Goal: Task Accomplishment & Management: Complete application form

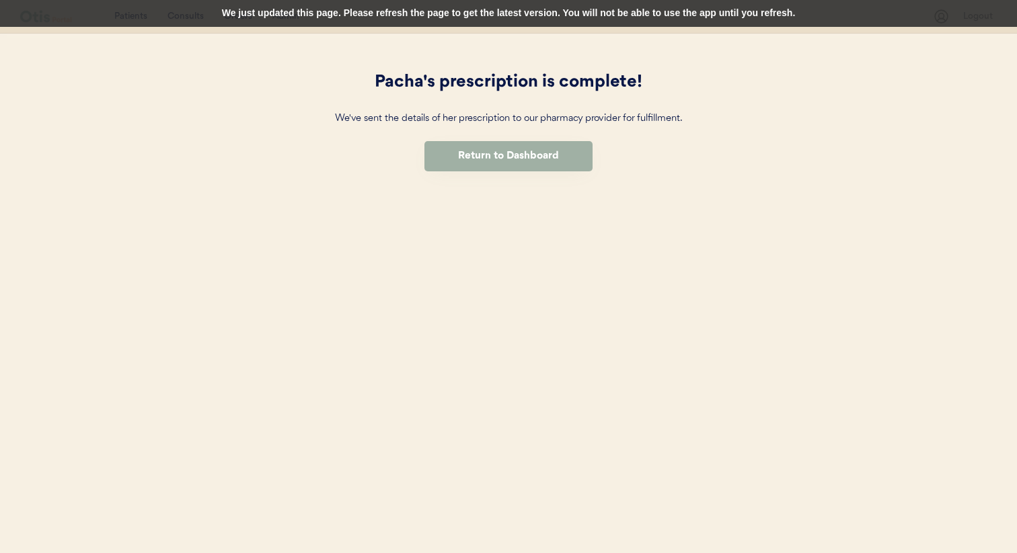
click at [467, 155] on button "Return to Dashboard" at bounding box center [508, 156] width 168 height 30
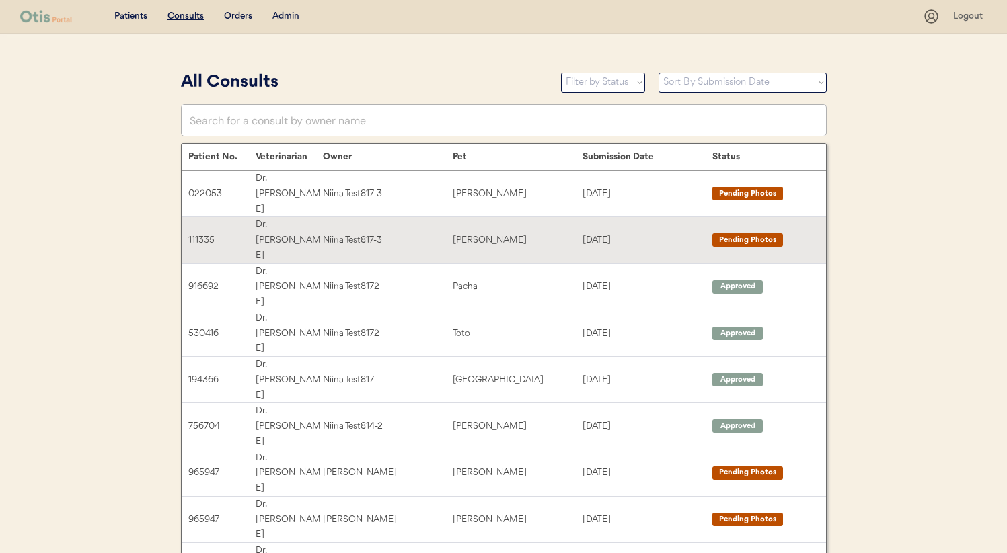
click at [334, 233] on div "Niina Test817-3" at bounding box center [388, 240] width 130 height 15
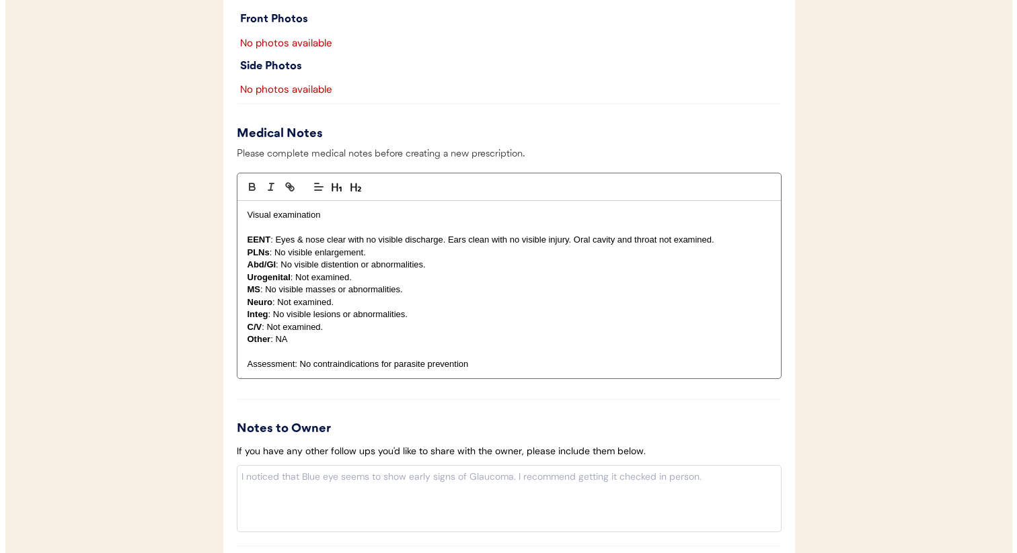
scroll to position [1251, 0]
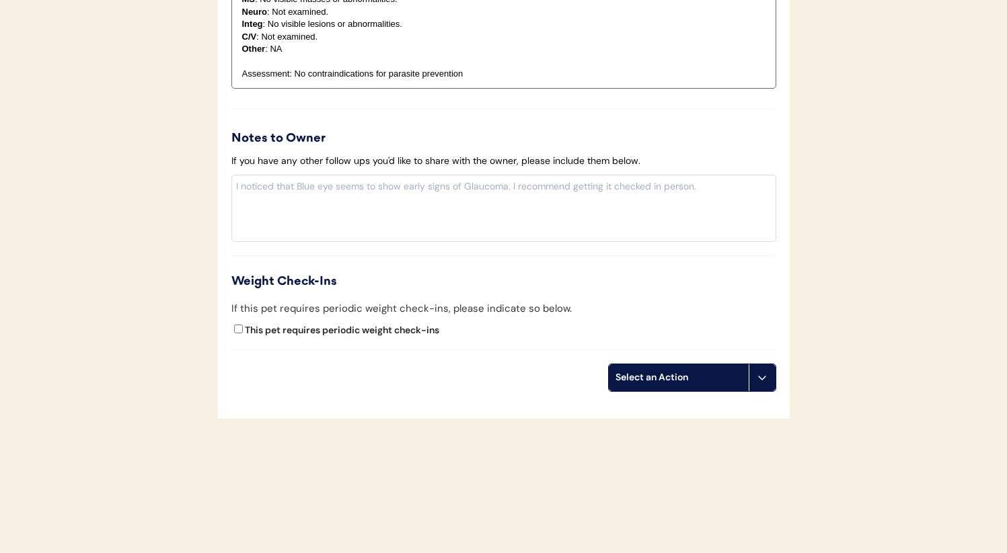
click at [724, 379] on div "Select an Action" at bounding box center [678, 377] width 126 height 13
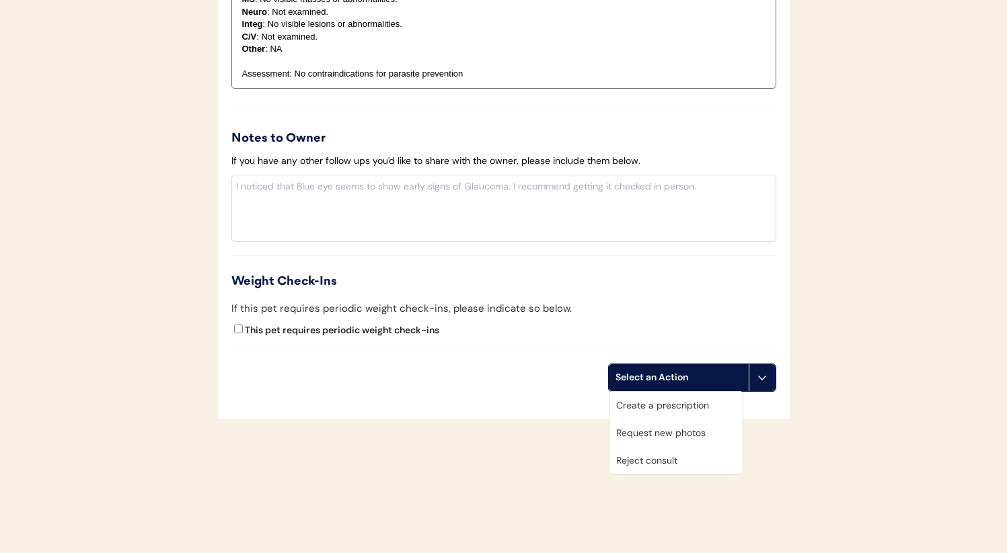
click at [710, 404] on div "Create a prescription" at bounding box center [675, 406] width 133 height 28
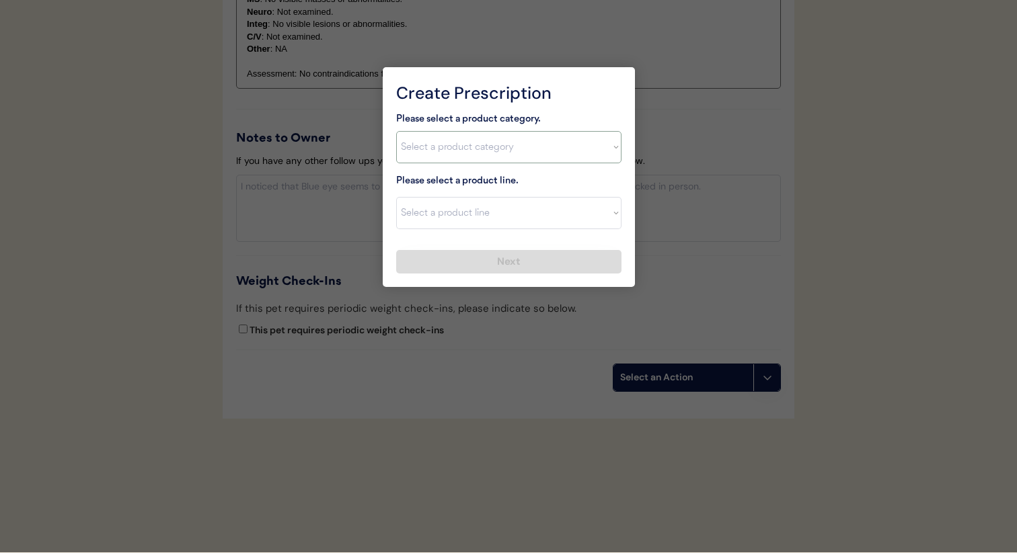
click at [452, 149] on select "Select a product category Allergies Antibiotics Anxiety Combo Parasite Preventi…" at bounding box center [508, 147] width 225 height 32
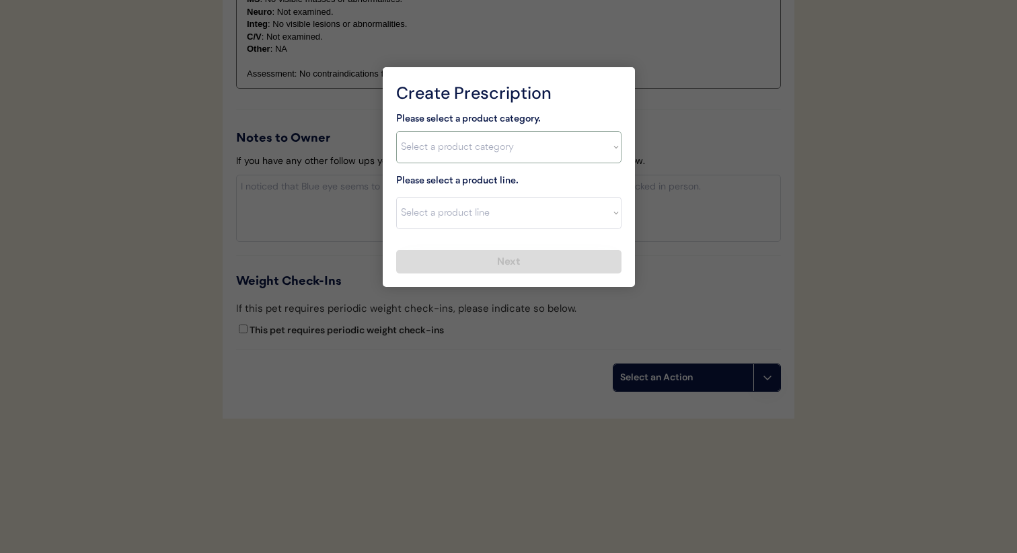
select select ""flea___tick""
click at [396, 131] on select "Select a product category Allergies Antibiotics Anxiety Combo Parasite Preventi…" at bounding box center [508, 147] width 225 height 32
click at [467, 214] on select "Select a product line" at bounding box center [508, 213] width 225 height 32
select select ""NexGard""
click at [396, 197] on select "Select a product line Bravecto 3 Month NexGard Simparica" at bounding box center [508, 213] width 225 height 32
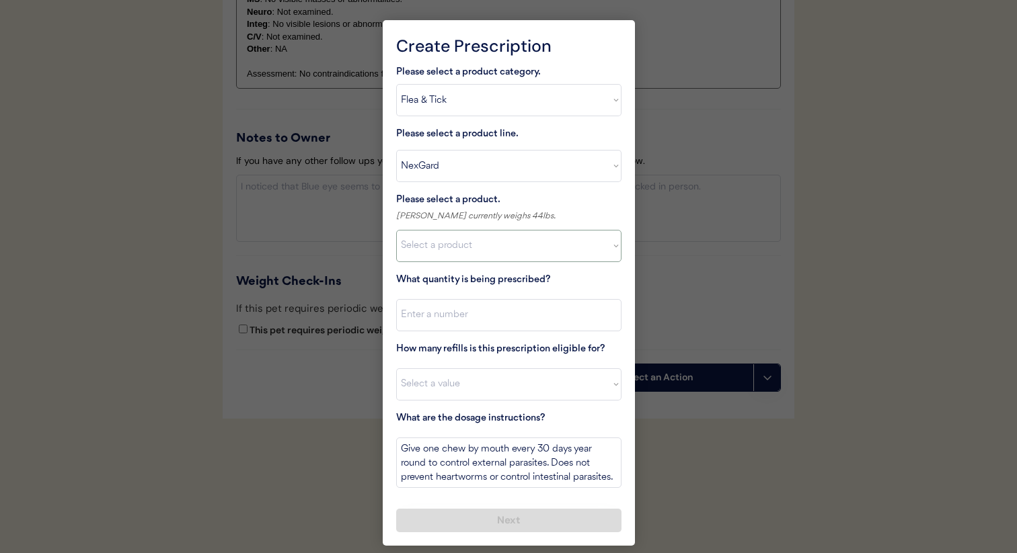
click at [475, 245] on select "Select a product NexGard, 4 - 10lbs NexGard, 10.1 - 24lbs NexGard, 24.1 - 60lbs…" at bounding box center [508, 246] width 225 height 32
select select ""1348695171700984260__LOOKUP__1670802168528x104437410217383500""
click at [396, 230] on select "Select a product NexGard, 4 - 10lbs NexGard, 10.1 - 24lbs NexGard, 24.1 - 60lbs…" at bounding box center [508, 246] width 225 height 32
click at [477, 321] on input "input" at bounding box center [508, 315] width 225 height 32
type input "1"
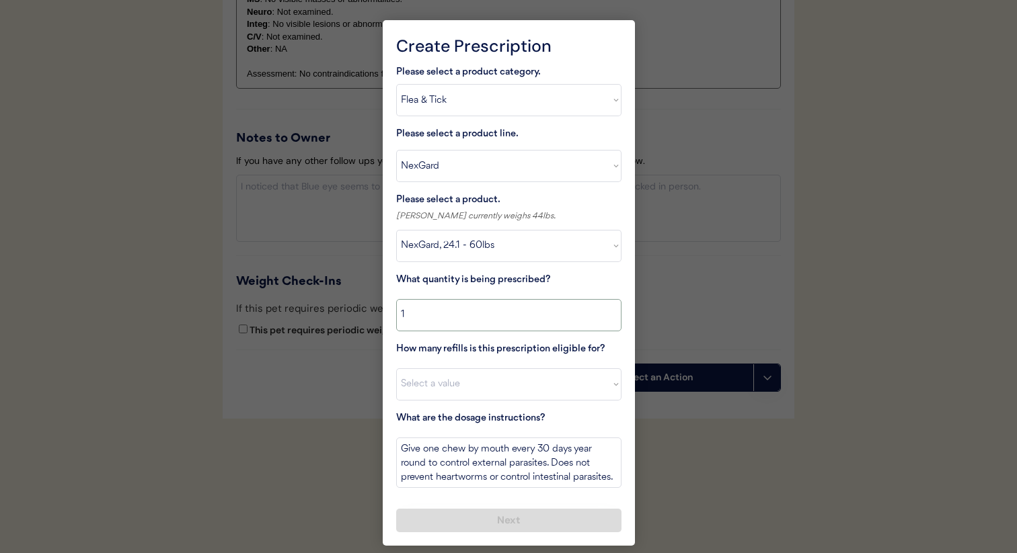
click at [470, 387] on select "Select a value 0 1 2 3 4 5 6 7 8 10 11" at bounding box center [508, 384] width 225 height 32
select select "11"
click at [396, 368] on select "Select a value 0 1 2 3 4 5 6 7 8 10 11" at bounding box center [508, 384] width 225 height 32
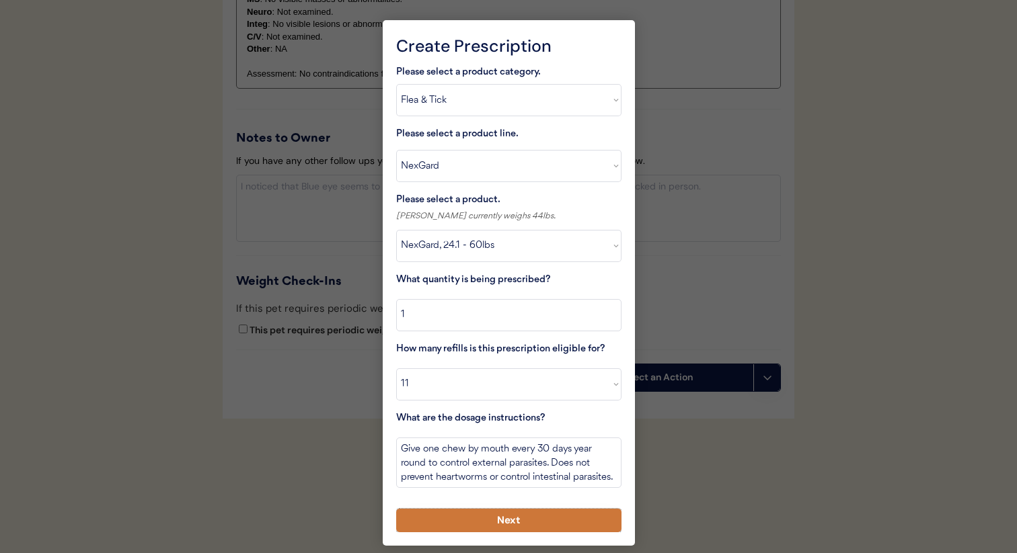
click at [486, 520] on button "Next" at bounding box center [508, 521] width 225 height 24
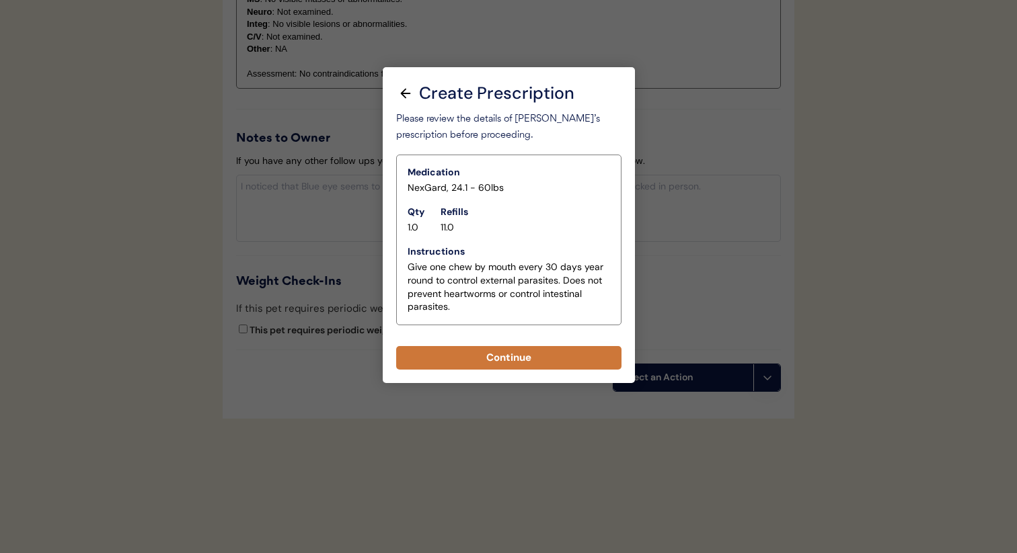
click at [528, 350] on button "Continue" at bounding box center [508, 358] width 225 height 24
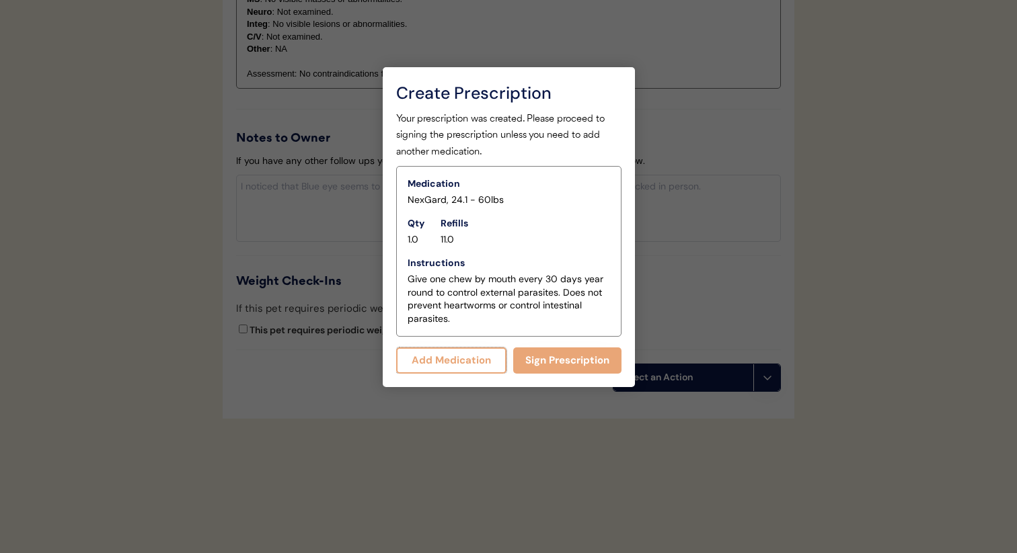
click at [481, 362] on button "Add Medication" at bounding box center [451, 361] width 111 height 26
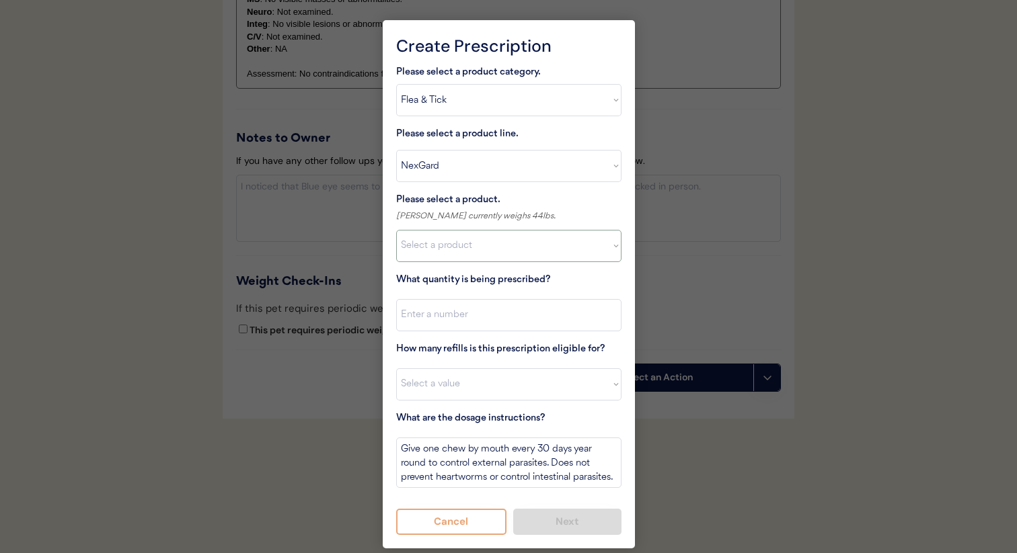
click at [478, 245] on select "Select a product NexGard, 4 - 10lbs NexGard, 10.1 - 24lbs NexGard, 24.1 - 60lbs…" at bounding box center [508, 246] width 225 height 32
click at [496, 106] on select "Select a product category [MEDICAL_DATA] Antibiotics Anxiety Combo [MEDICAL_DAT…" at bounding box center [508, 100] width 225 height 32
select select ""heartworm""
click at [396, 84] on select "Select a product category Allergies Antibiotics Anxiety Combo Parasite Preventi…" at bounding box center [508, 100] width 225 height 32
click at [486, 169] on select "Select a product line Bravecto 3 Month NexGard Simparica" at bounding box center [508, 166] width 225 height 32
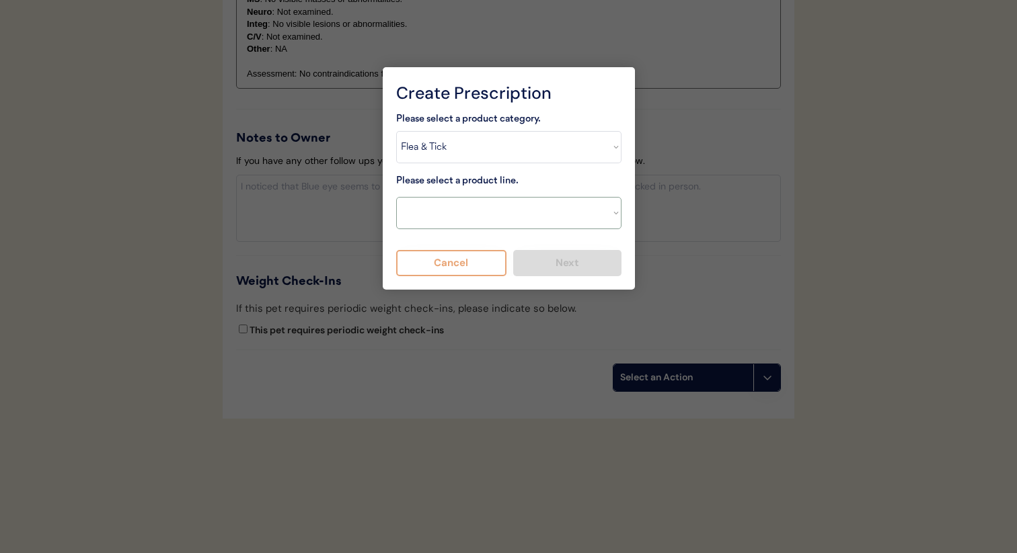
click at [396, 197] on select "Select a product line Bravecto 3 Month NexGard Simparica" at bounding box center [508, 213] width 225 height 32
click at [479, 202] on select "Select a product line Bravecto 3 Month NexGard Simparica" at bounding box center [508, 213] width 225 height 32
select select ""Sentinel Flavor Tabs""
click at [396, 197] on select "Select a product line Heartgard Plus Sentinel Flavor Tabs" at bounding box center [508, 213] width 225 height 32
type textarea "Give one tablet by mouth every 30 days year round to control internal parasites…"
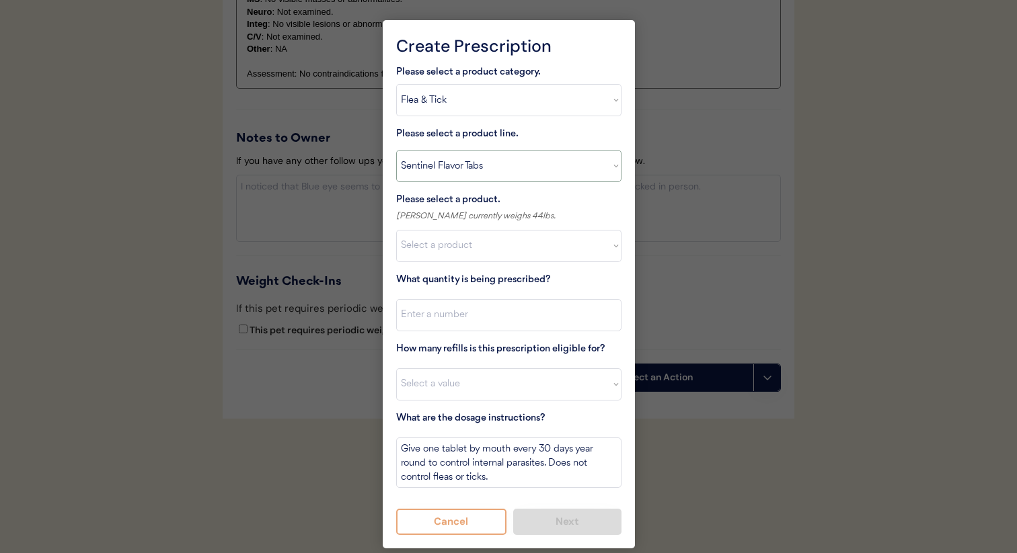
click at [475, 215] on div "Julianne currently weighs 44lbs." at bounding box center [508, 216] width 225 height 14
click at [483, 163] on select "Select a product line Heartgard Plus Sentinel Flavor Tabs" at bounding box center [508, 166] width 225 height 32
select select ""Heartgard Plus""
click at [396, 150] on select "Select a product line Heartgard Plus Sentinel Flavor Tabs" at bounding box center [508, 166] width 225 height 32
type textarea "Give one chew by mouth every 30 days year round to control internal parasites. …"
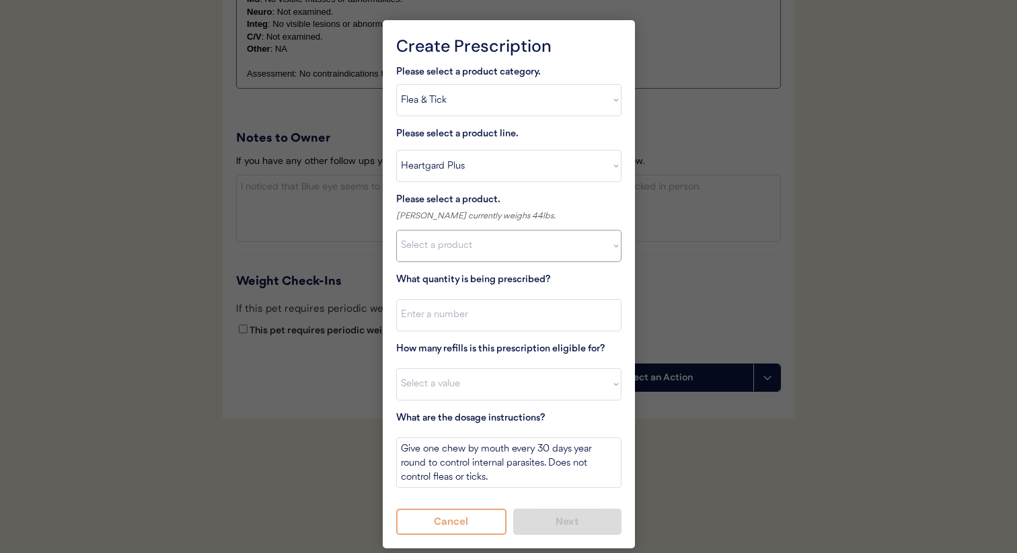
click at [472, 245] on select "Select a product Sentinel Flavor Tabs, 11-25lbs" at bounding box center [508, 246] width 225 height 32
click at [396, 230] on select "Select a product Sentinel Flavor Tabs, 11-25lbs" at bounding box center [508, 246] width 225 height 32
click at [485, 181] on select "Select a product line Heartgard Plus Sentinel Flavor Tabs" at bounding box center [508, 166] width 225 height 32
click at [396, 150] on select "Select a product line Heartgard Plus Sentinel Flavor Tabs" at bounding box center [508, 166] width 225 height 32
click at [469, 239] on select "Select a product Heartgard Plus, 0-25lbs Heartgard Plus, 26-50lbs Heartgard Plu…" at bounding box center [508, 246] width 225 height 32
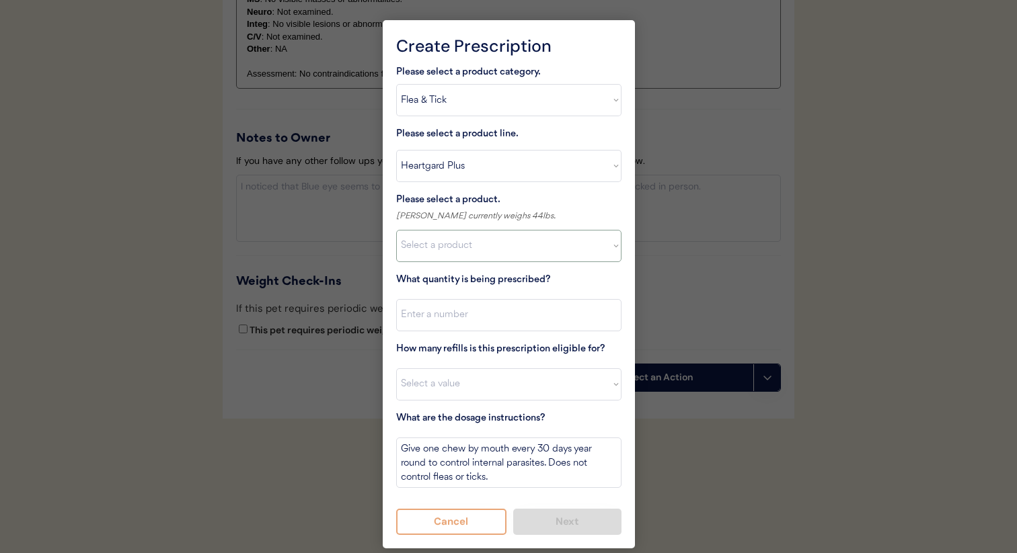
select select ""1348695171700984260__LOOKUP__1712274129288x727372473915302500""
click at [396, 230] on select "Select a product Heartgard Plus, 0-25lbs Heartgard Plus, 26-50lbs Heartgard Plu…" at bounding box center [508, 246] width 225 height 32
click at [469, 299] on input "input" at bounding box center [508, 315] width 225 height 32
type input "1"
click at [457, 387] on select "Select a value 0 1 2 3 4 5 6 7 8 10 11" at bounding box center [508, 384] width 225 height 32
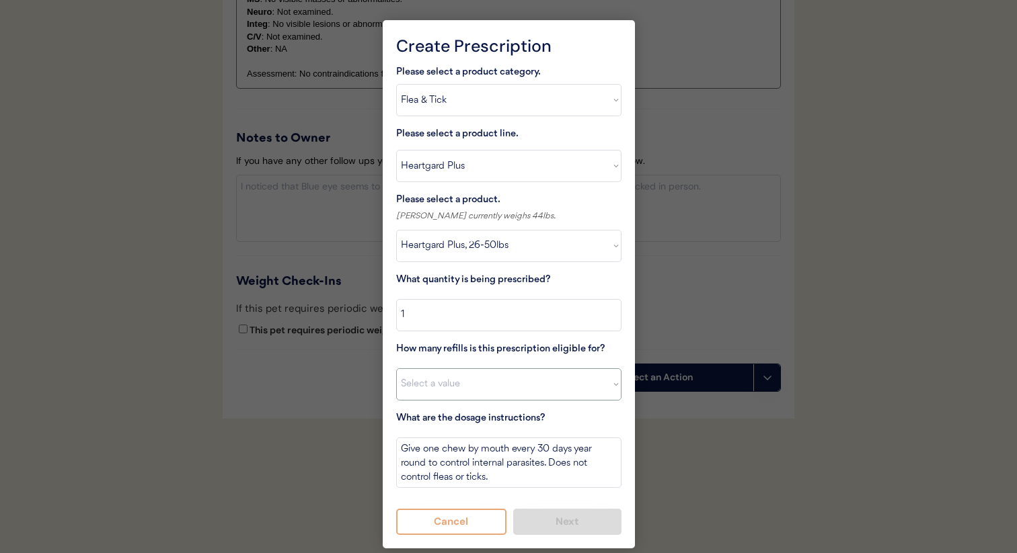
click at [485, 377] on select "Select a value 0 1 2 3 4 5 6 7 8 10 11" at bounding box center [508, 384] width 225 height 32
select select "11"
click at [396, 368] on select "Select a value 0 1 2 3 4 5 6 7 8 10 11" at bounding box center [508, 384] width 225 height 32
click at [561, 531] on button "Next" at bounding box center [567, 522] width 108 height 26
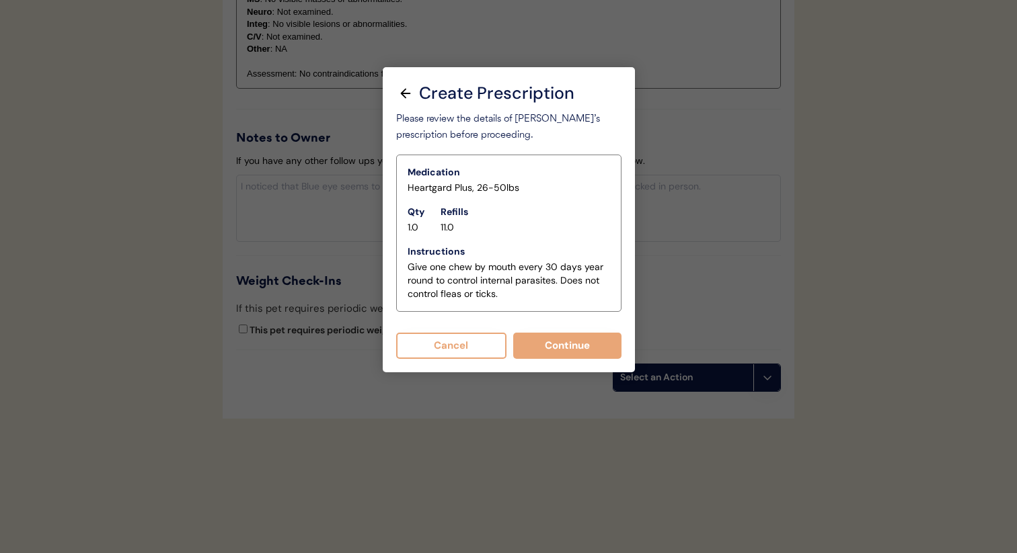
click at [530, 371] on div "Create Prescription Please select a product category. Select a product category…" at bounding box center [509, 219] width 252 height 305
click at [534, 357] on button "Continue" at bounding box center [567, 346] width 108 height 26
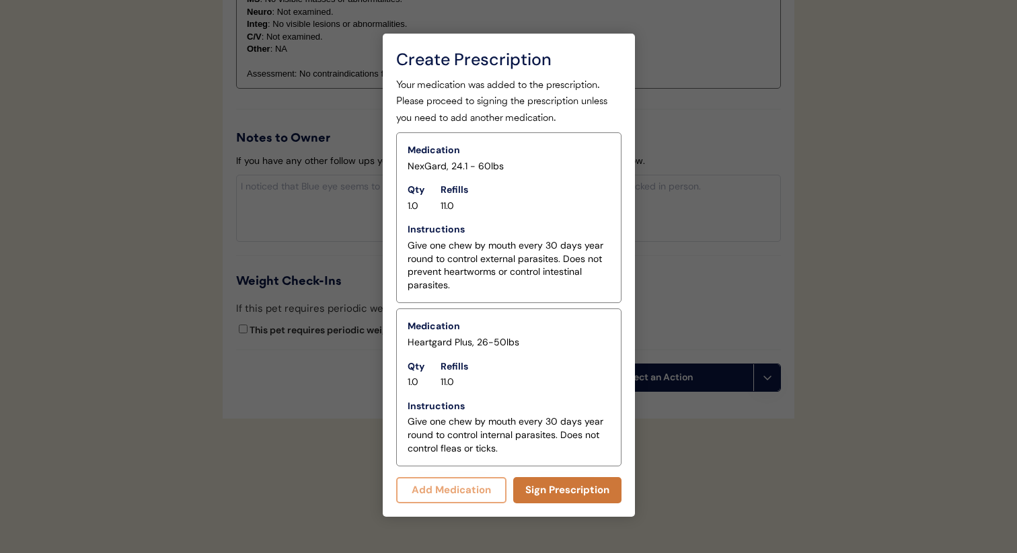
click at [533, 499] on button "Sign Prescription" at bounding box center [567, 490] width 108 height 26
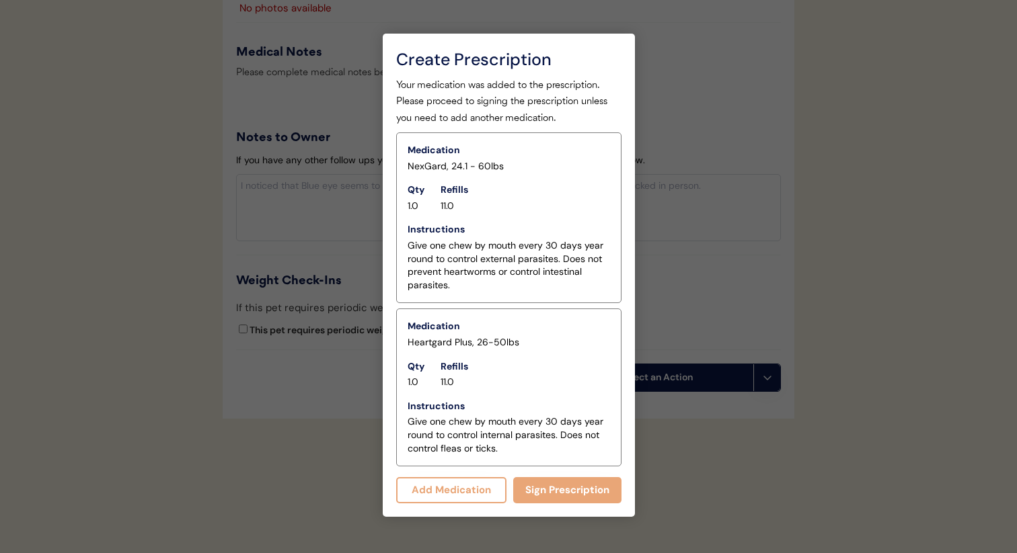
scroll to position [1269, 0]
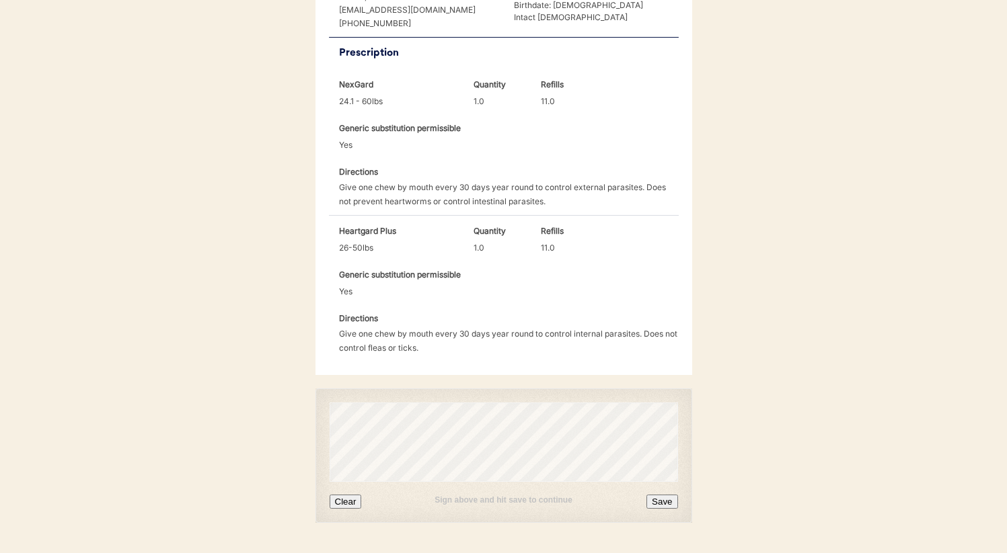
scroll to position [389, 0]
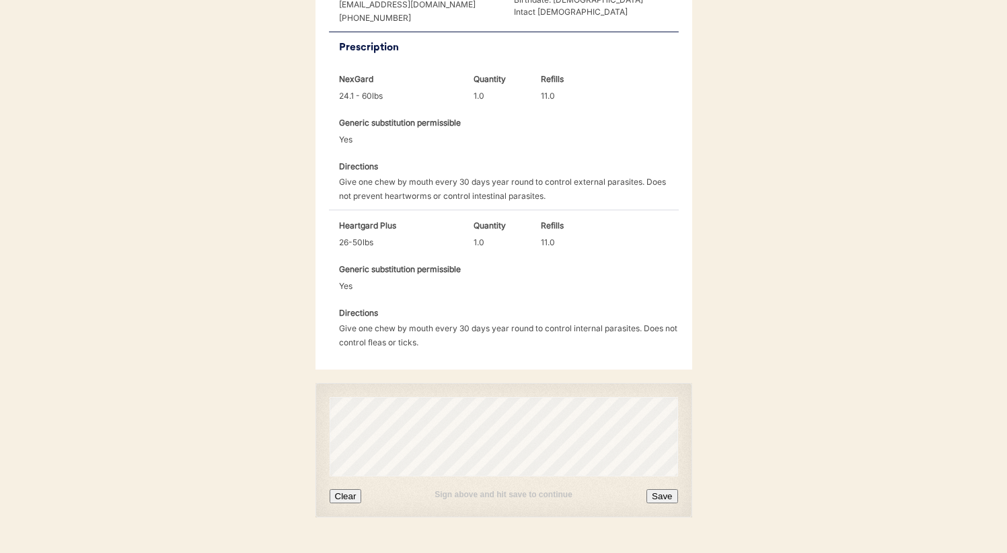
click at [342, 490] on button "Clear" at bounding box center [345, 497] width 32 height 14
click at [662, 490] on button "Save" at bounding box center [661, 497] width 31 height 14
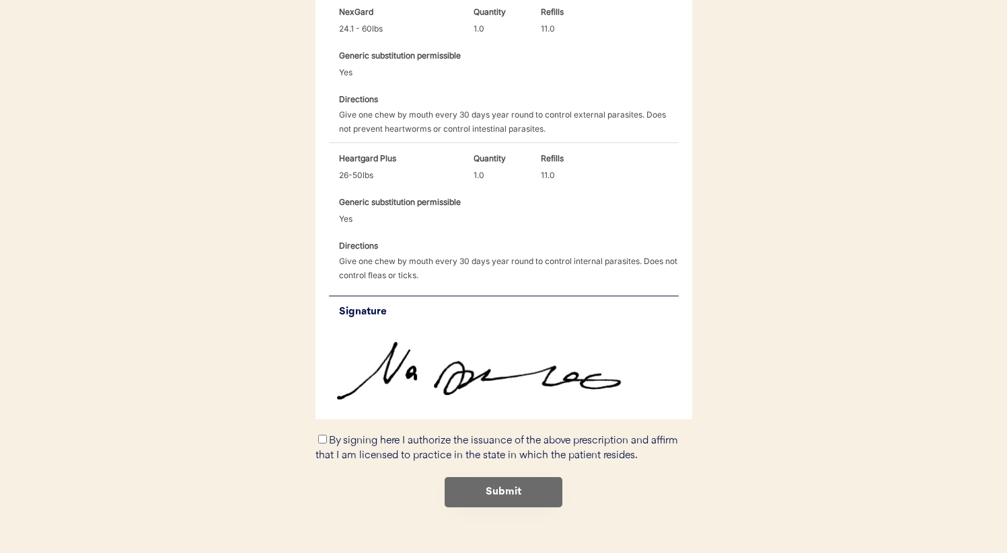
scroll to position [463, 0]
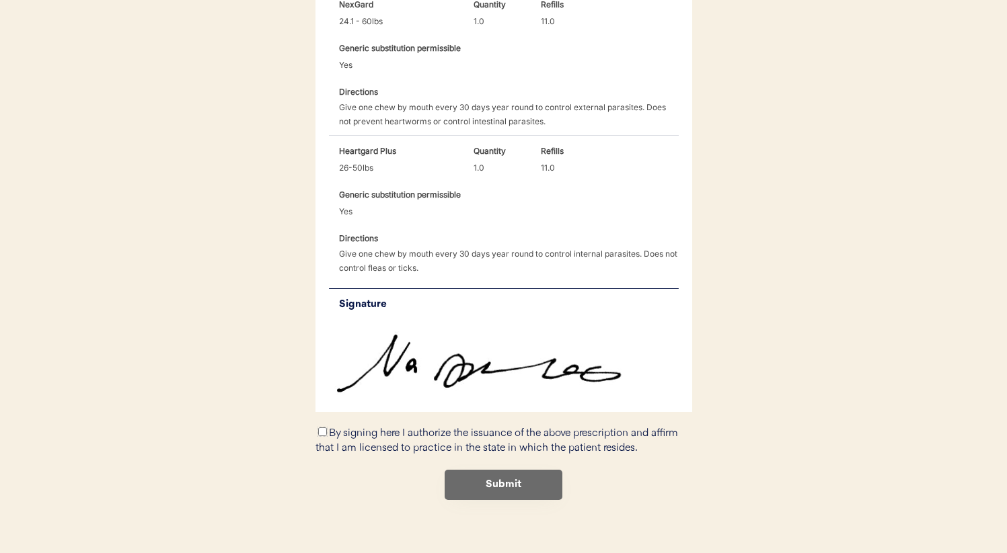
click at [318, 428] on input "By signing here I authorize the issuance of the above prescription and affirm t…" at bounding box center [322, 432] width 9 height 9
checkbox input "true"
click at [530, 476] on button "Submit" at bounding box center [503, 485] width 118 height 30
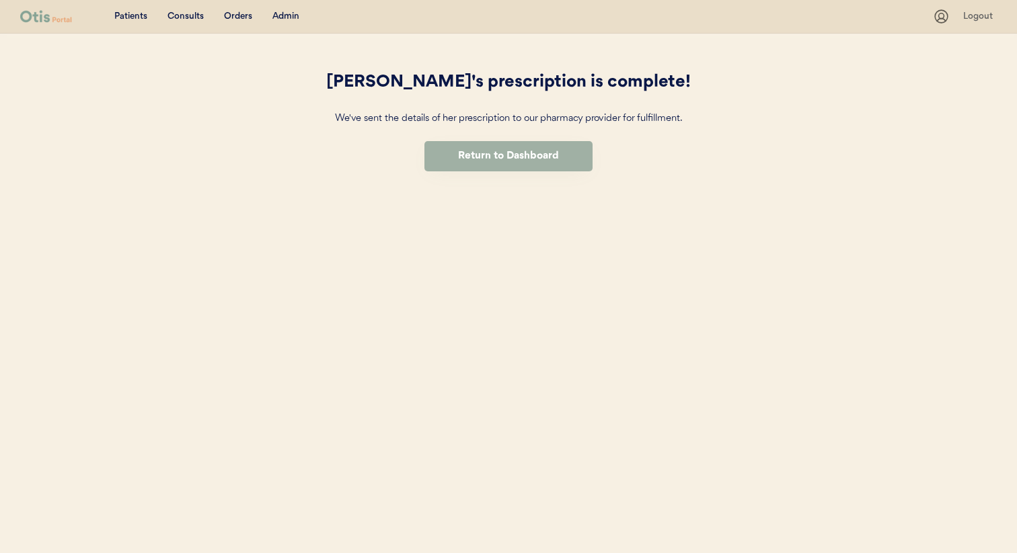
click at [534, 157] on button "Return to Dashboard" at bounding box center [508, 156] width 168 height 30
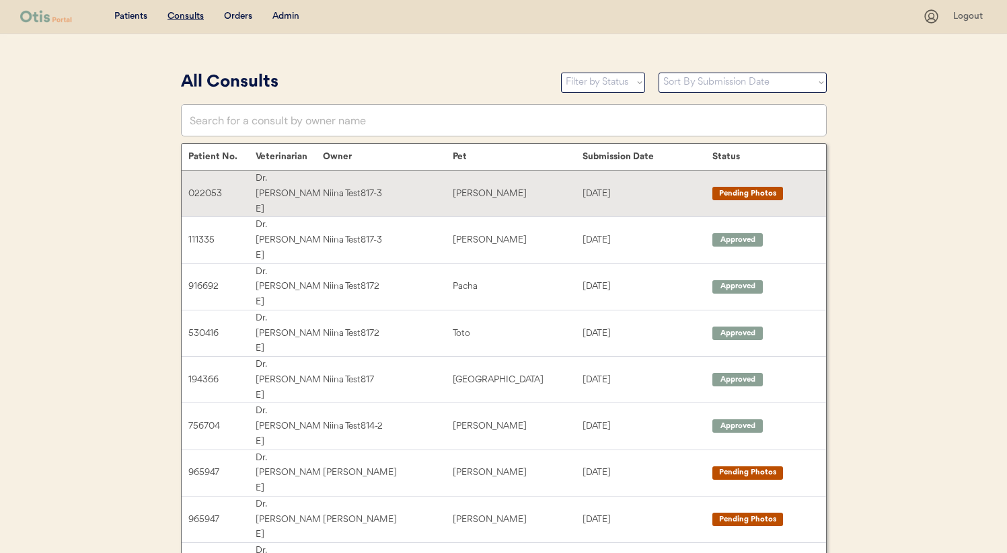
click at [399, 186] on div "Niina Test817-3" at bounding box center [388, 193] width 130 height 15
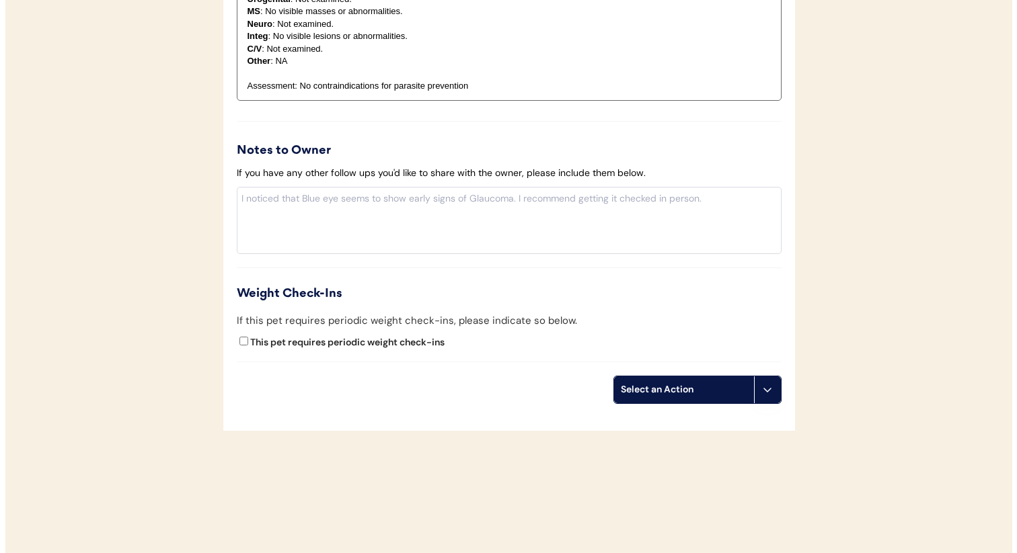
scroll to position [1175, 0]
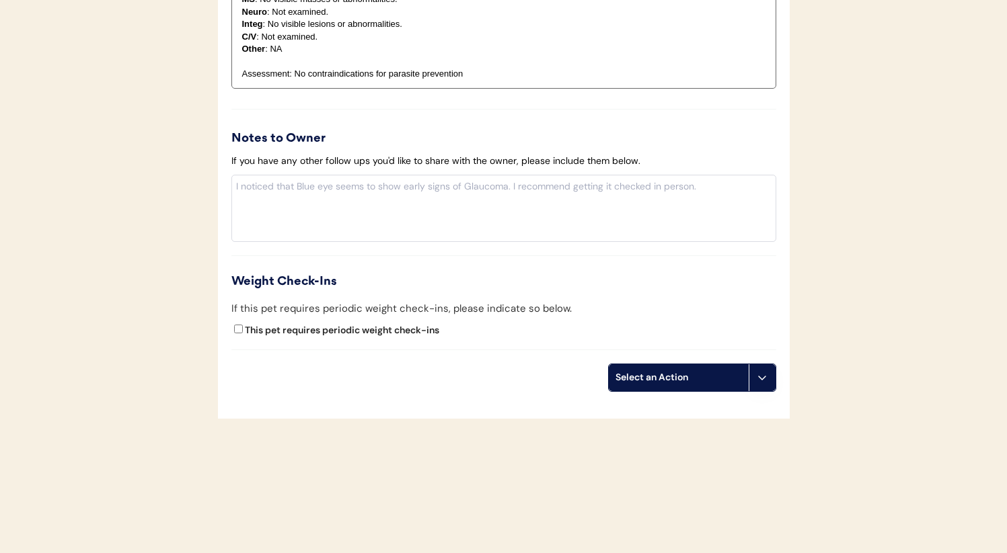
click at [716, 375] on div "Select an Action" at bounding box center [678, 377] width 126 height 13
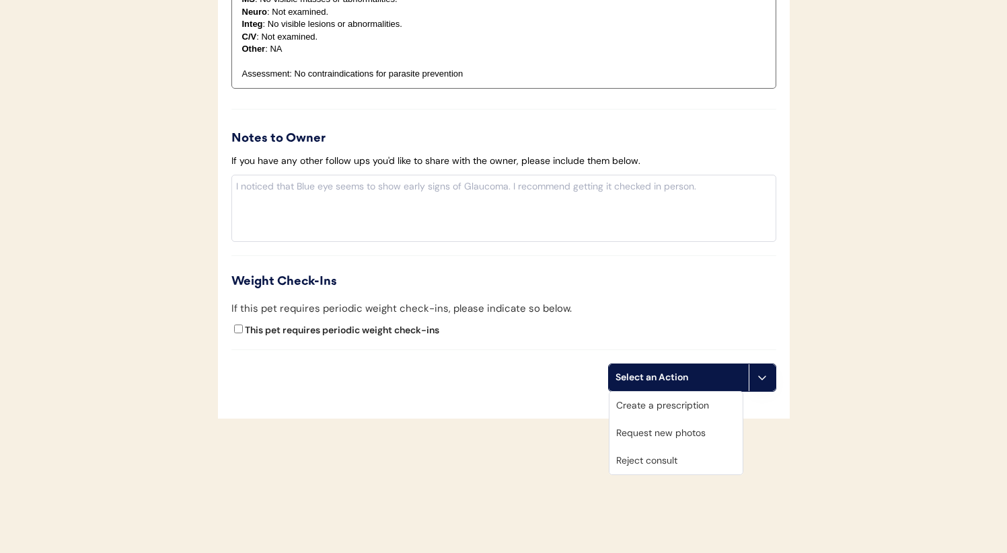
click at [699, 411] on div "Create a prescription" at bounding box center [675, 406] width 133 height 28
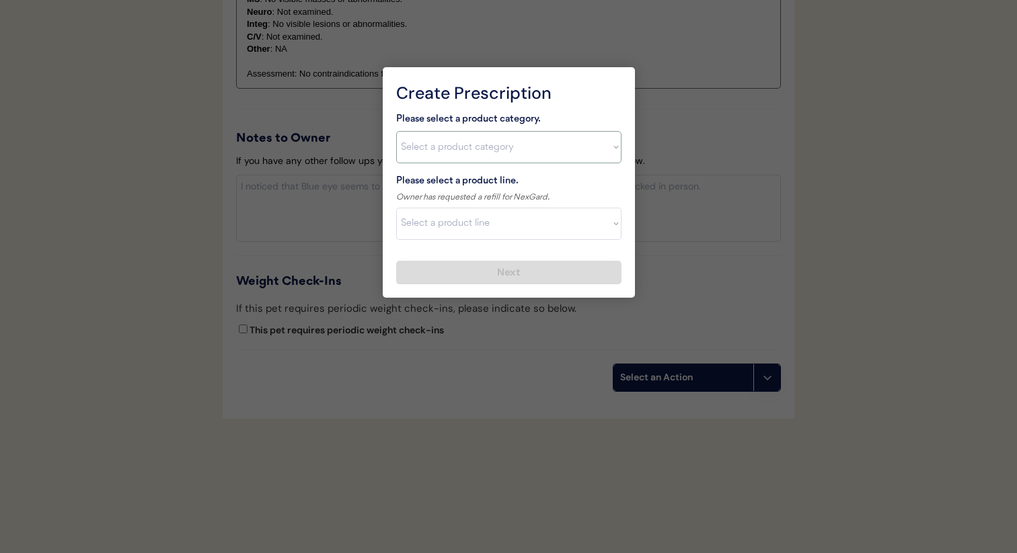
click at [536, 157] on select "Select a product category Allergies Antibiotics Anxiety Combo Parasite Preventi…" at bounding box center [508, 147] width 225 height 32
click at [396, 131] on select "Select a product category Allergies Antibiotics Anxiety Combo Parasite Preventi…" at bounding box center [508, 147] width 225 height 32
click at [514, 147] on select "Select a product category Allergies Antibiotics Anxiety Combo Parasite Preventi…" at bounding box center [508, 147] width 225 height 32
select select ""flea___tick""
click at [396, 131] on select "Select a product category Allergies Antibiotics Anxiety Combo Parasite Preventi…" at bounding box center [508, 147] width 225 height 32
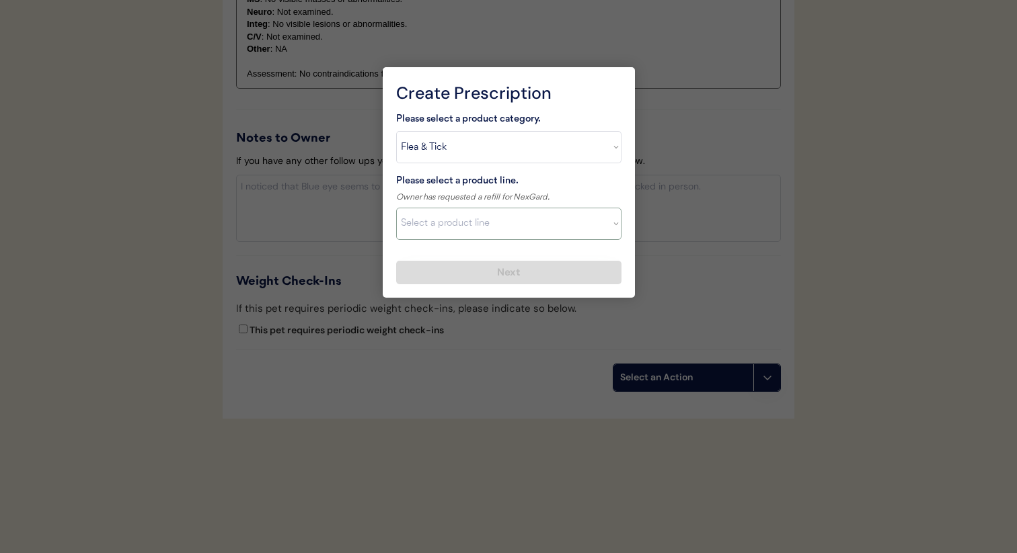
click at [490, 223] on select "Select a product line NexGard Plus NexGard Plus Revolution for Cats Simparica T…" at bounding box center [508, 224] width 225 height 32
click at [477, 216] on select "Select a product line NexGard Plus NexGard Plus Revolution for Cats Simparica T…" at bounding box center [508, 224] width 225 height 32
click at [396, 208] on select "Select a product line NexGard Plus NexGard Plus Revolution for Cats Simparica T…" at bounding box center [508, 224] width 225 height 32
click at [482, 226] on select "Select a product line NexGard Plus NexGard Plus Revolution for Cats Simparica T…" at bounding box center [508, 224] width 225 height 32
select select ""NexGard""
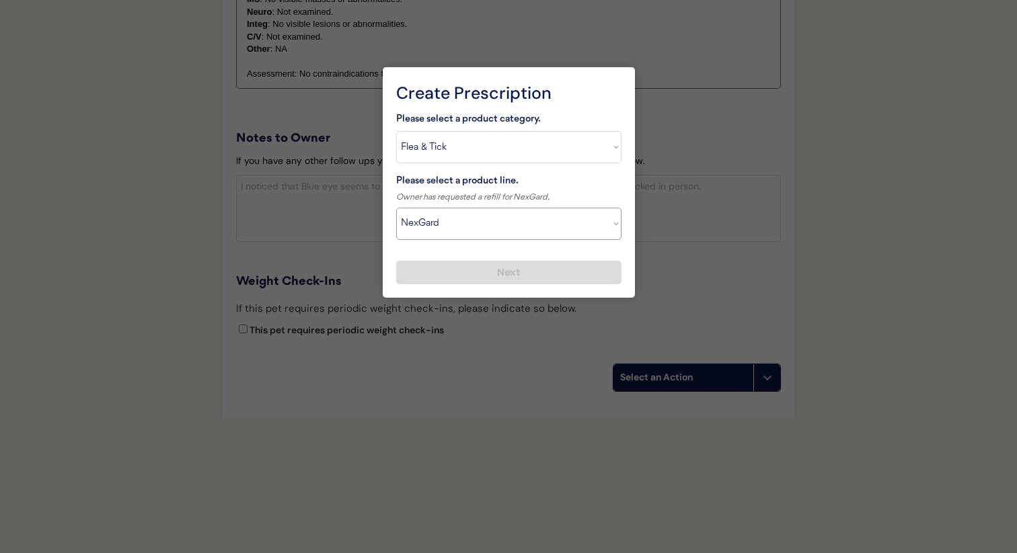
click at [396, 208] on select "Select a product line Bravecto 3 Month NexGard Simparica" at bounding box center [508, 224] width 225 height 32
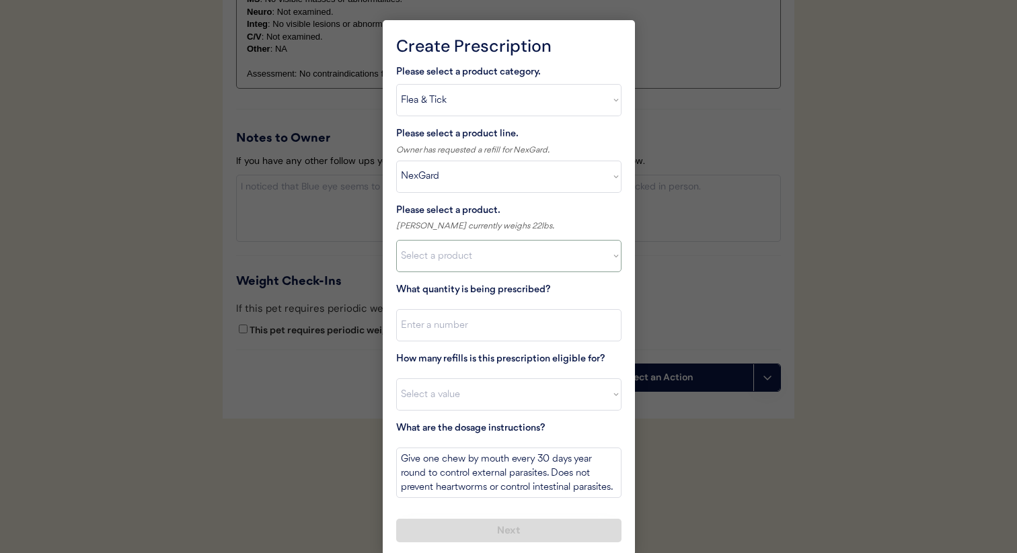
click at [473, 262] on select "Select a product NexGard, 4 - 10lbs NexGard, 10.1 - 24lbs NexGard, 24.1 - 60lbs…" at bounding box center [508, 256] width 225 height 32
select select ""1348695171700984260__LOOKUP__1670802139216x645124073882102900""
click at [396, 240] on select "Select a product NexGard, 4 - 10lbs NexGard, 10.1 - 24lbs NexGard, 24.1 - 60lbs…" at bounding box center [508, 256] width 225 height 32
click at [488, 322] on input "input" at bounding box center [508, 325] width 225 height 32
type input "1"
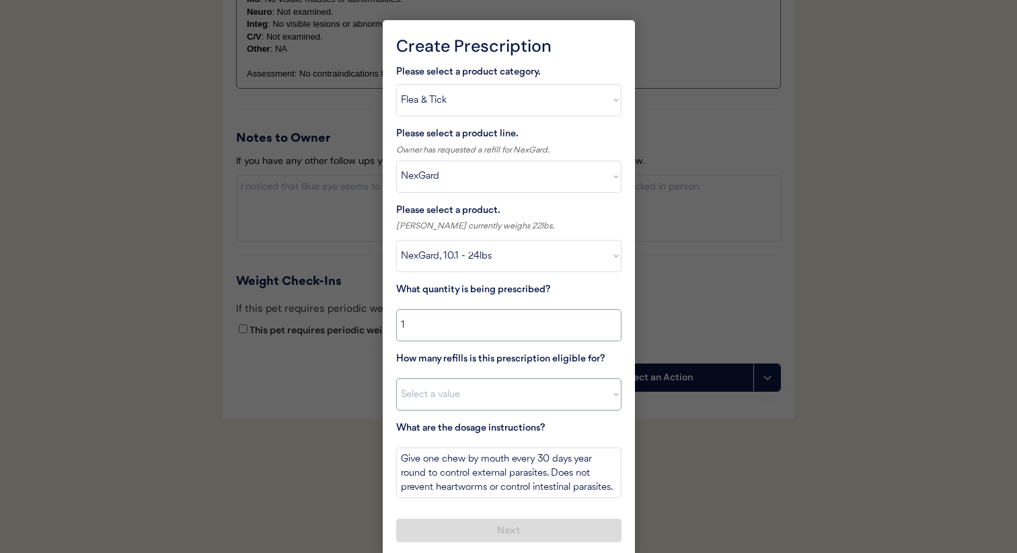
click at [510, 396] on select "Select a value 0 1 2 3 4 5 6 7 8 10 11" at bounding box center [508, 395] width 225 height 32
select select "11"
click at [396, 379] on select "Select a value 0 1 2 3 4 5 6 7 8 10 11" at bounding box center [508, 395] width 225 height 32
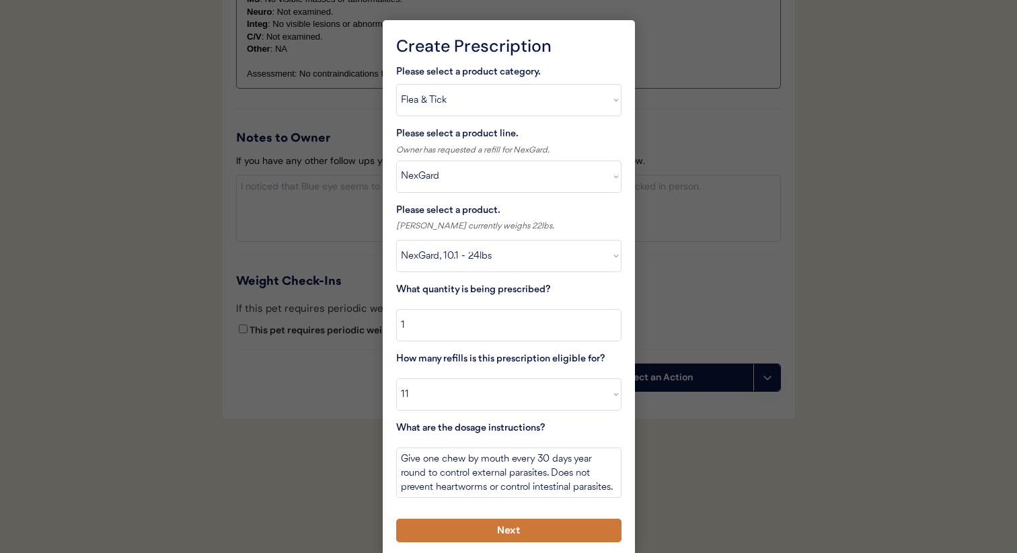
click at [533, 529] on button "Next" at bounding box center [508, 531] width 225 height 24
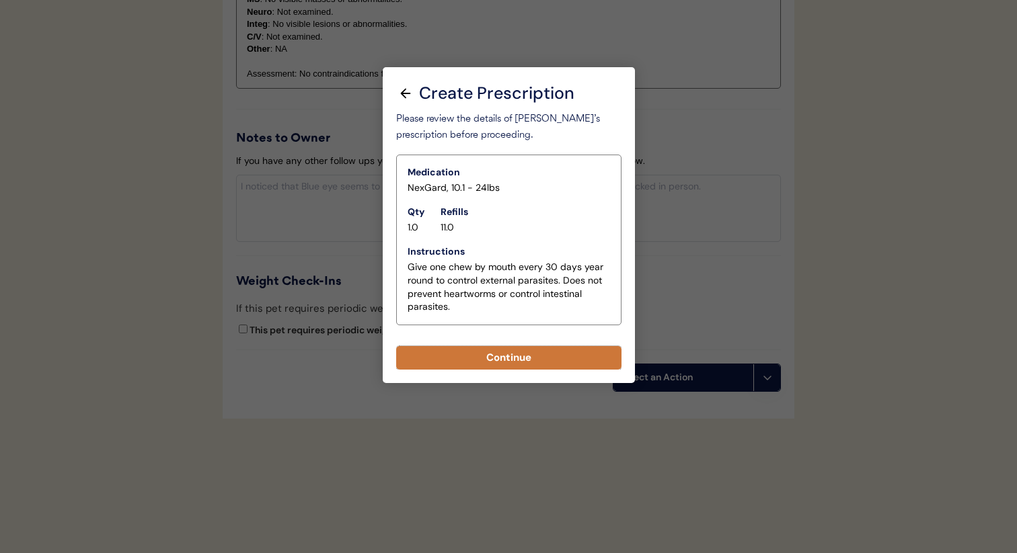
click at [495, 357] on button "Continue" at bounding box center [508, 358] width 225 height 24
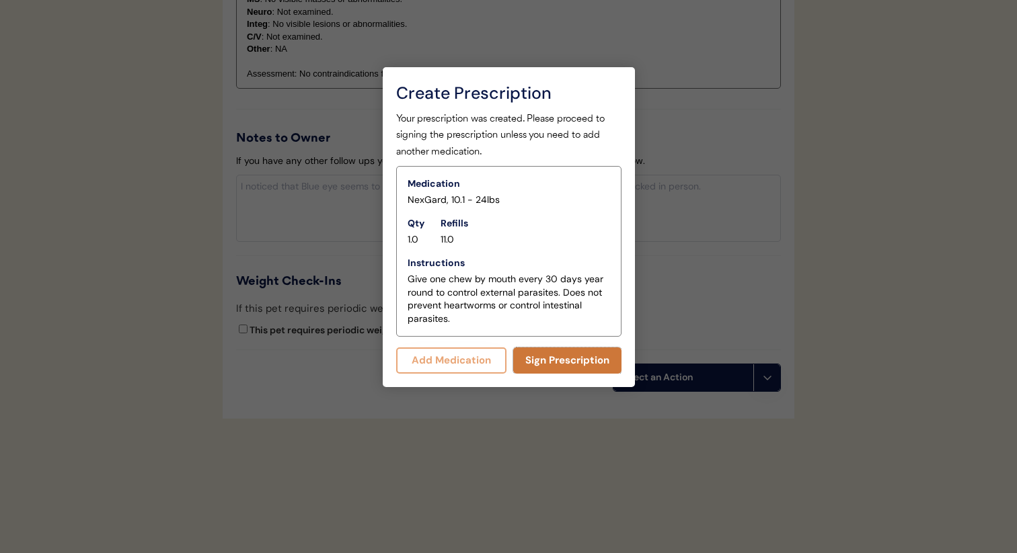
click at [534, 367] on button "Sign Prescription" at bounding box center [567, 361] width 108 height 26
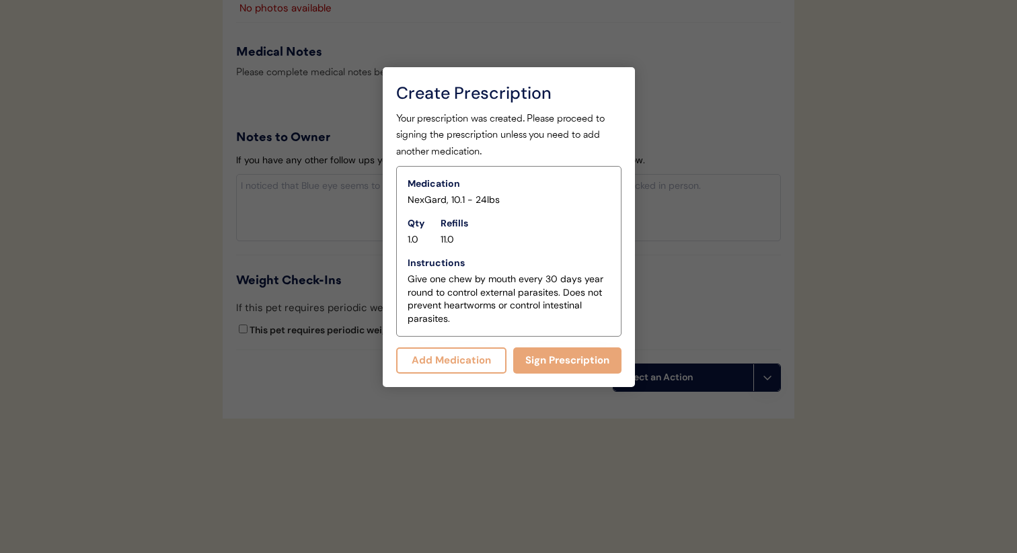
scroll to position [1192, 0]
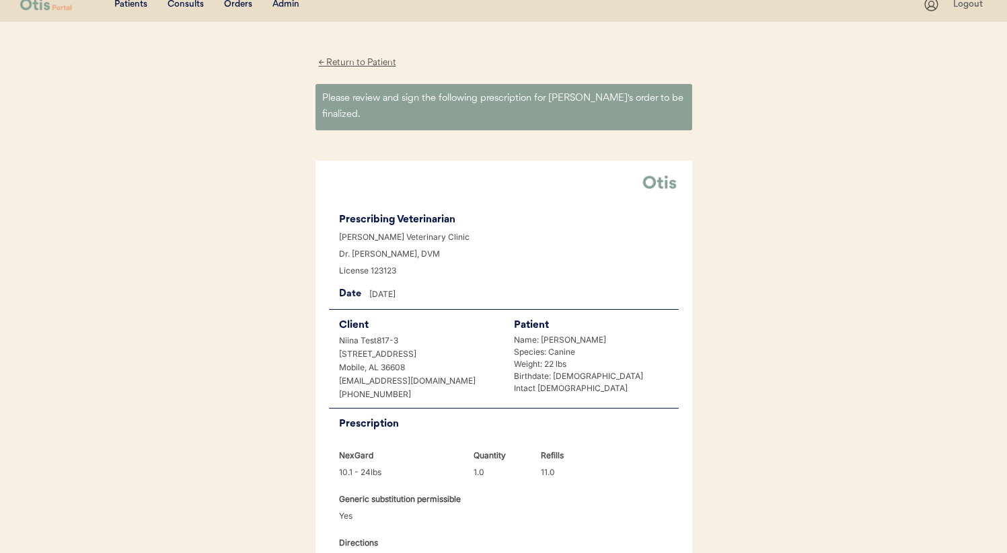
scroll to position [270, 0]
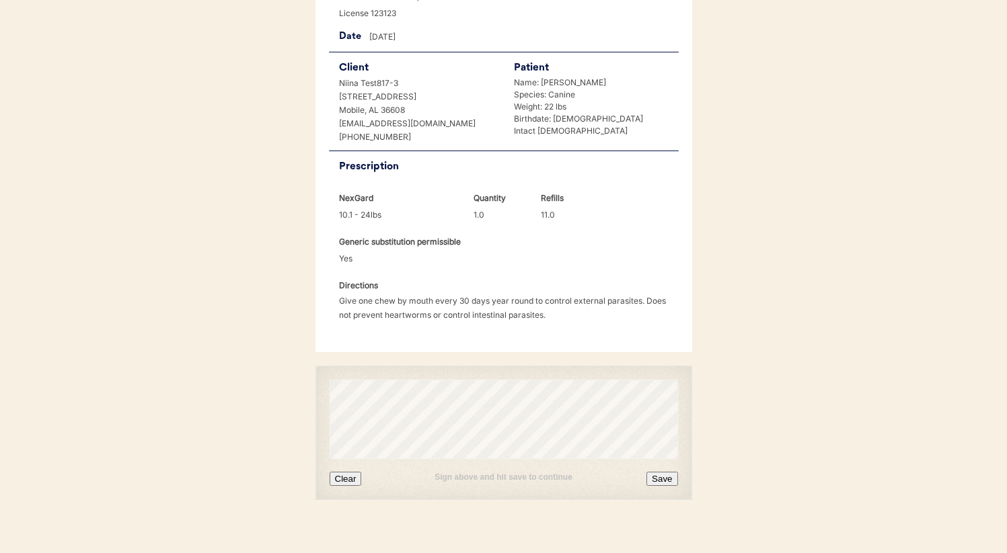
click at [345, 472] on button "Clear" at bounding box center [345, 479] width 32 height 14
click at [663, 472] on button "Save" at bounding box center [661, 479] width 31 height 14
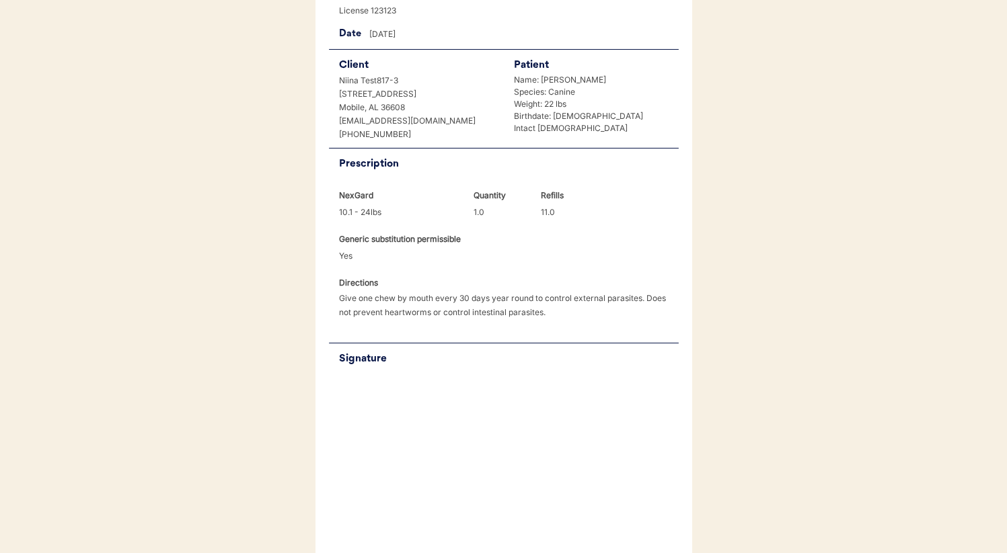
scroll to position [327, 0]
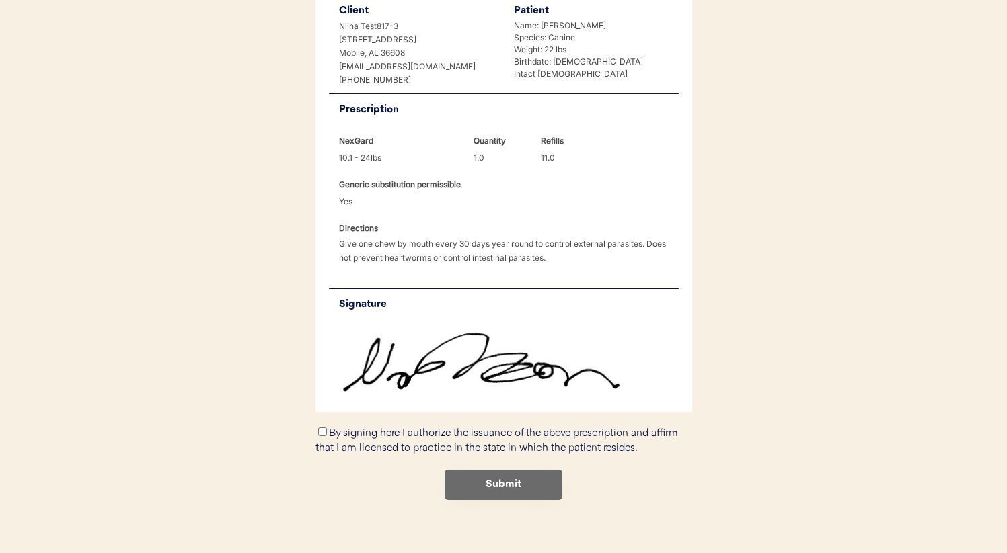
click at [350, 428] on label "By signing here I authorize the issuance of the above prescription and affirm t…" at bounding box center [496, 441] width 362 height 26
click at [327, 428] on input "By signing here I authorize the issuance of the above prescription and affirm t…" at bounding box center [322, 432] width 9 height 9
checkbox input "true"
drag, startPoint x: 477, startPoint y: 469, endPoint x: 490, endPoint y: 467, distance: 13.6
click at [477, 470] on button "Submit" at bounding box center [503, 485] width 118 height 30
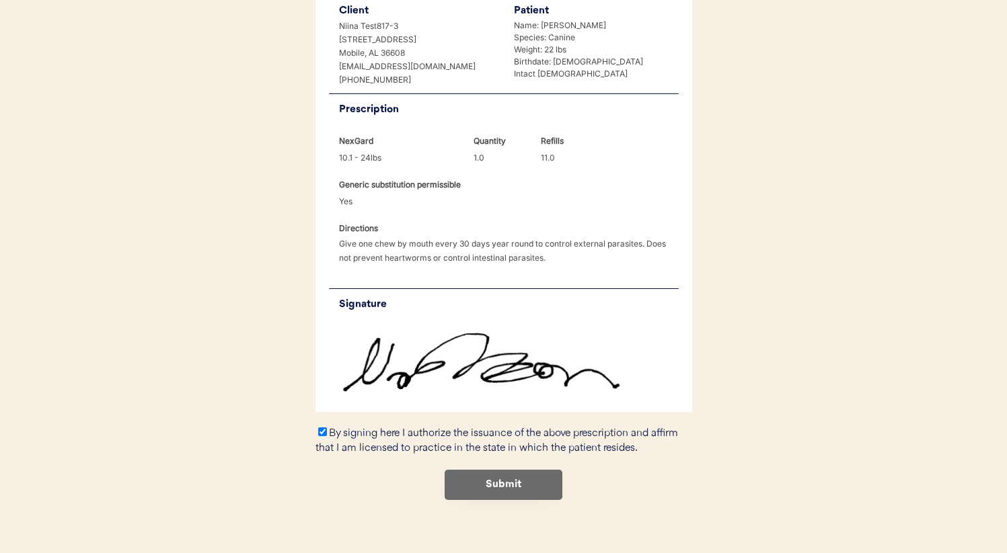
scroll to position [0, 0]
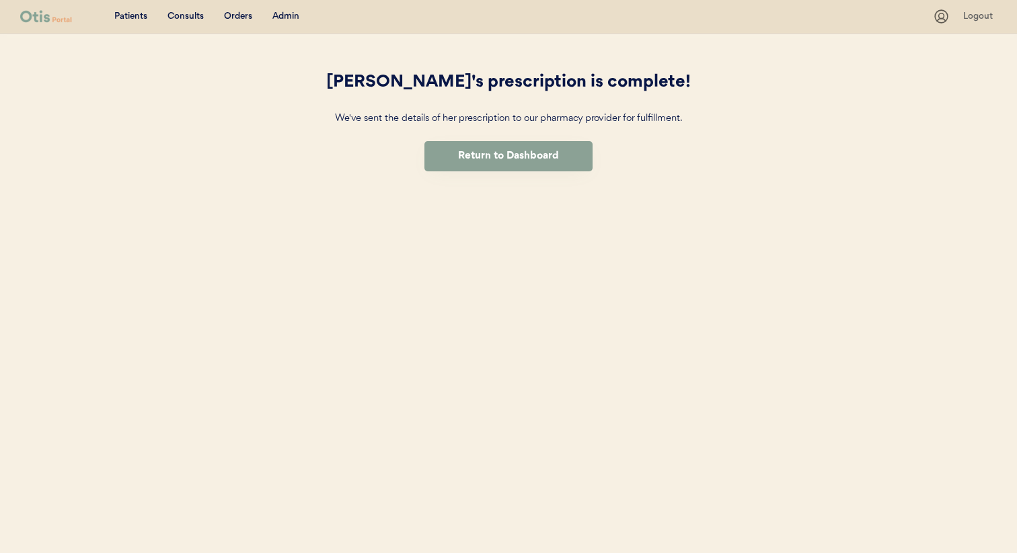
click at [490, 126] on div "We've sent the details of her prescription to our pharmacy provider for fulfill…" at bounding box center [508, 119] width 403 height 17
click at [492, 148] on button "Return to Dashboard" at bounding box center [508, 156] width 168 height 30
